Goal: Navigation & Orientation: Find specific page/section

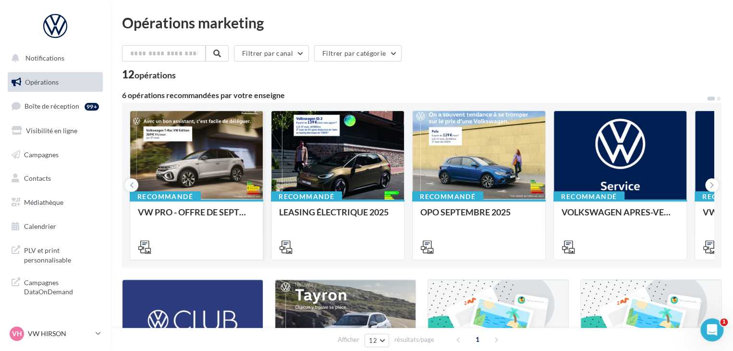
click at [154, 169] on div at bounding box center [196, 155] width 133 height 89
click at [323, 89] on div "Opérations marketing Filtrer par canal Filtrer par catégorie 12 opérations 6 op…" at bounding box center [421, 322] width 599 height 614
click at [52, 115] on link "Boîte de réception 99+" at bounding box center [55, 106] width 99 height 21
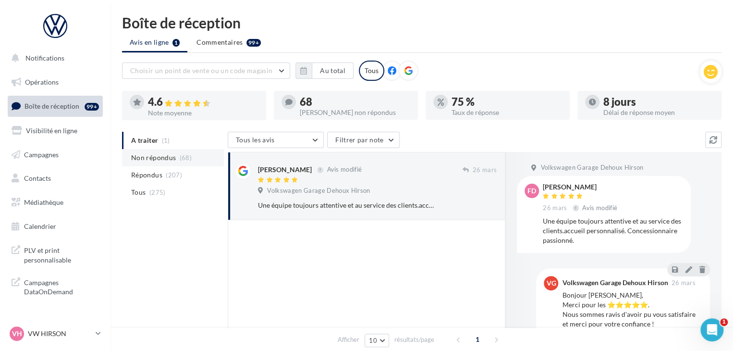
click at [162, 159] on span "Non répondus" at bounding box center [153, 158] width 45 height 10
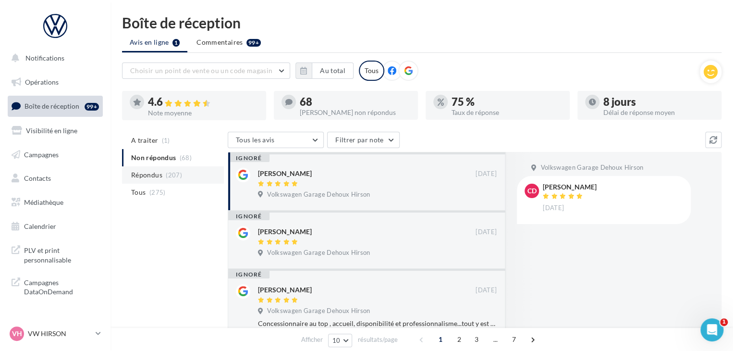
click at [164, 172] on li "Répondus (207)" at bounding box center [173, 174] width 102 height 17
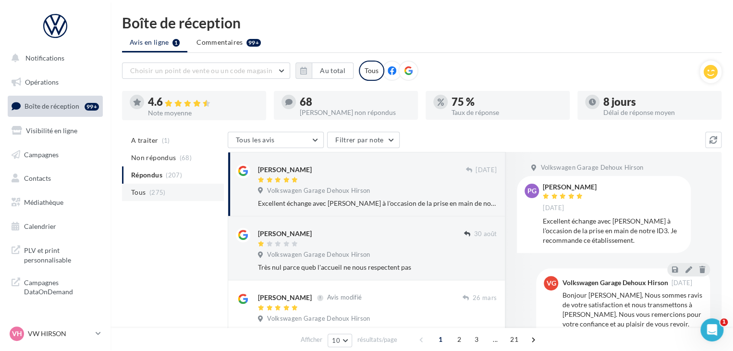
click at [155, 191] on span "(275)" at bounding box center [157, 192] width 16 height 8
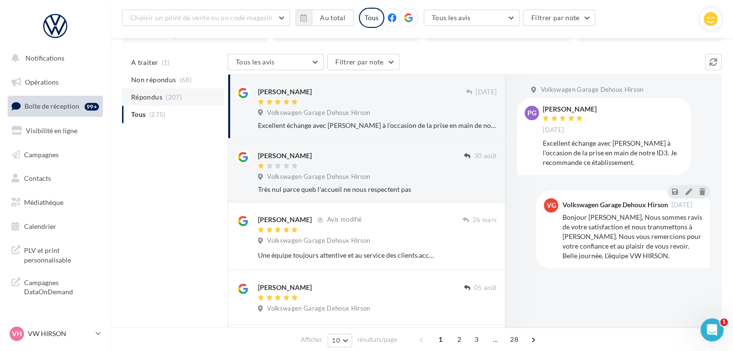
scroll to position [84, 0]
click at [159, 75] on li "Non répondus (68)" at bounding box center [173, 81] width 102 height 17
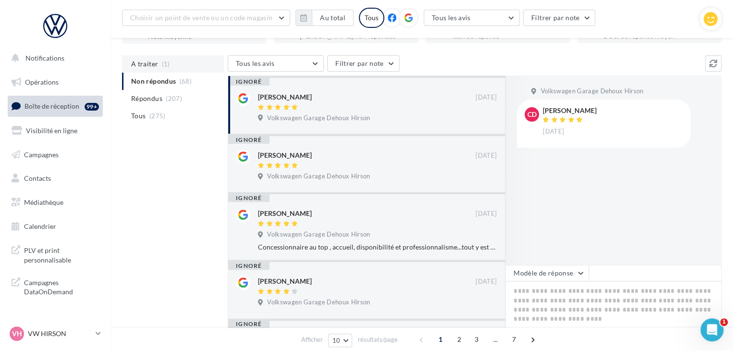
click at [157, 64] on li "A traiter (1)" at bounding box center [173, 63] width 102 height 17
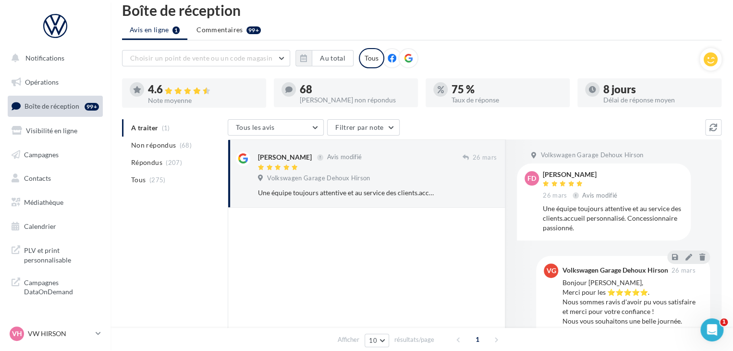
scroll to position [12, 0]
click at [46, 178] on span "Contacts" at bounding box center [37, 178] width 27 height 8
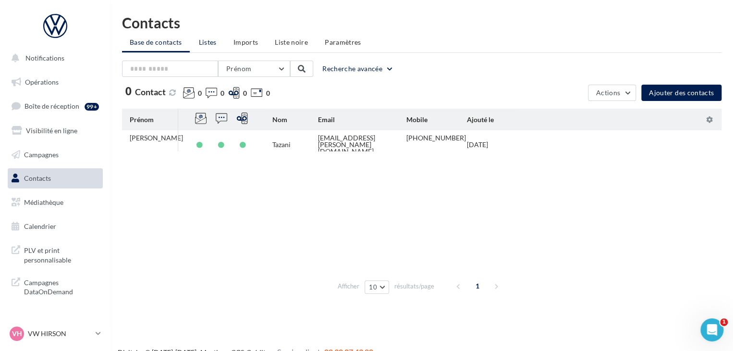
click at [214, 44] on span "Listes" at bounding box center [208, 42] width 18 height 8
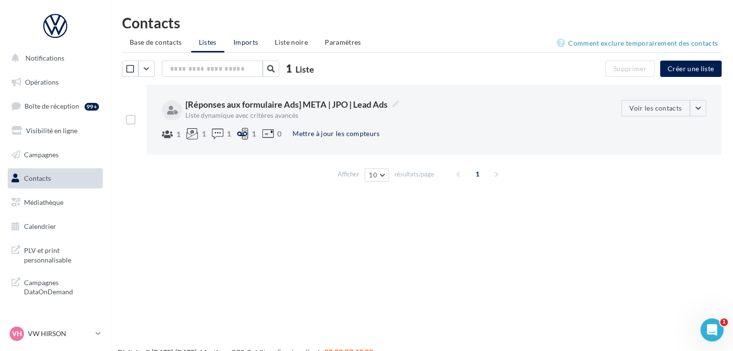
click at [241, 42] on span "Imports" at bounding box center [245, 42] width 24 height 8
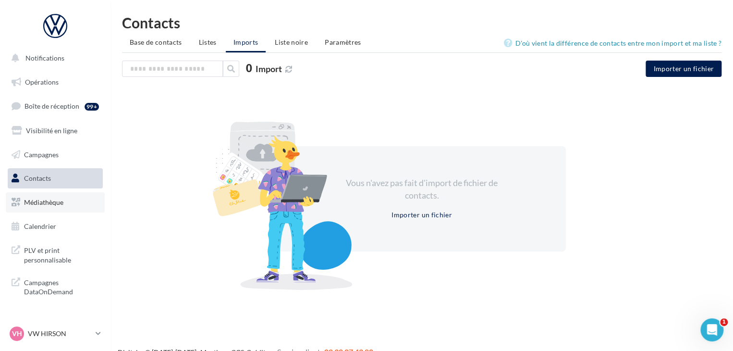
click at [49, 206] on span "Médiathèque" at bounding box center [43, 202] width 39 height 8
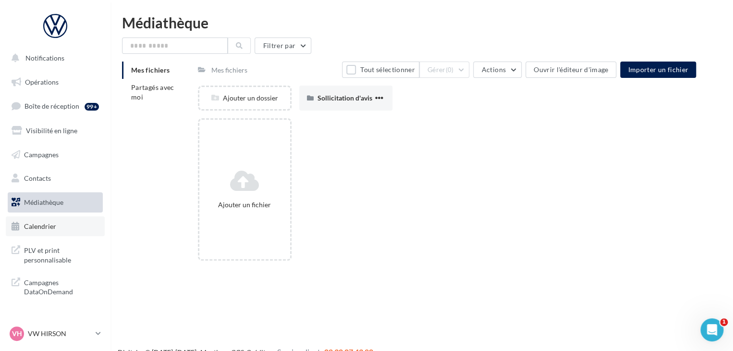
click at [60, 229] on link "Calendrier" at bounding box center [55, 226] width 99 height 20
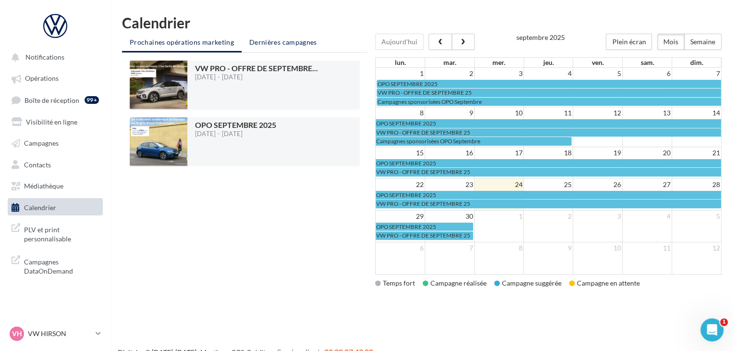
click at [273, 49] on li "Dernières campagnes" at bounding box center [283, 42] width 83 height 17
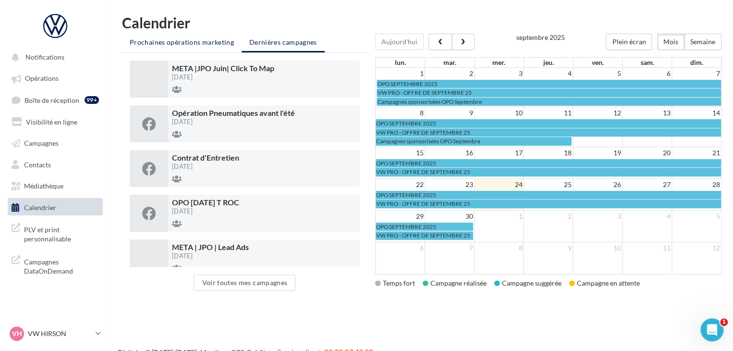
click at [206, 48] on li "Prochaines opérations marketing" at bounding box center [182, 42] width 120 height 17
